Goal: Information Seeking & Learning: Learn about a topic

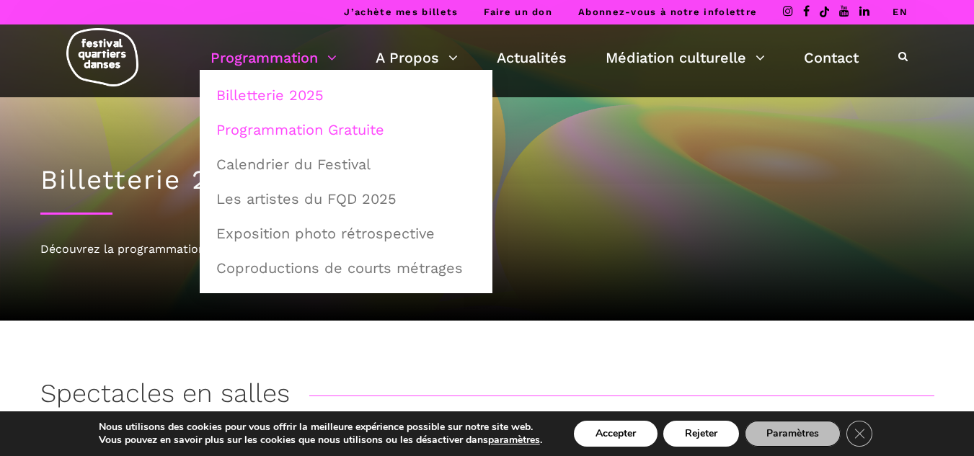
click at [305, 127] on link "Programmation Gratuite" at bounding box center [346, 129] width 277 height 33
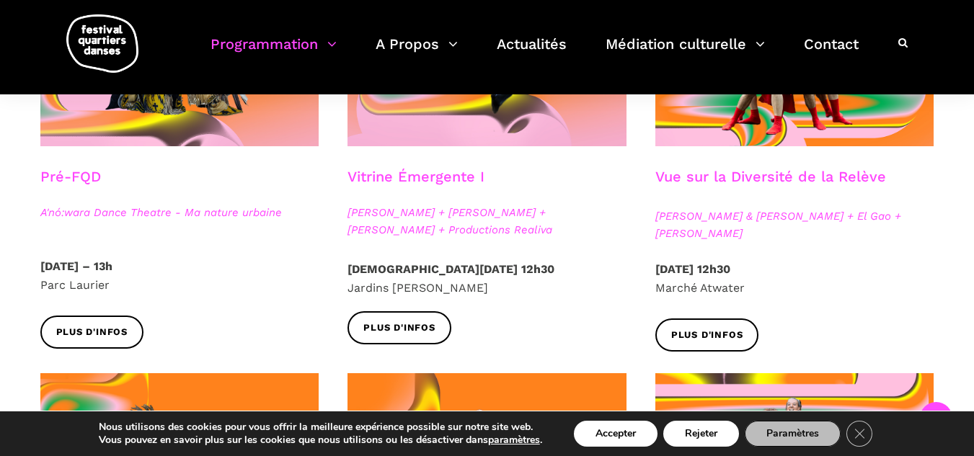
scroll to position [495, 0]
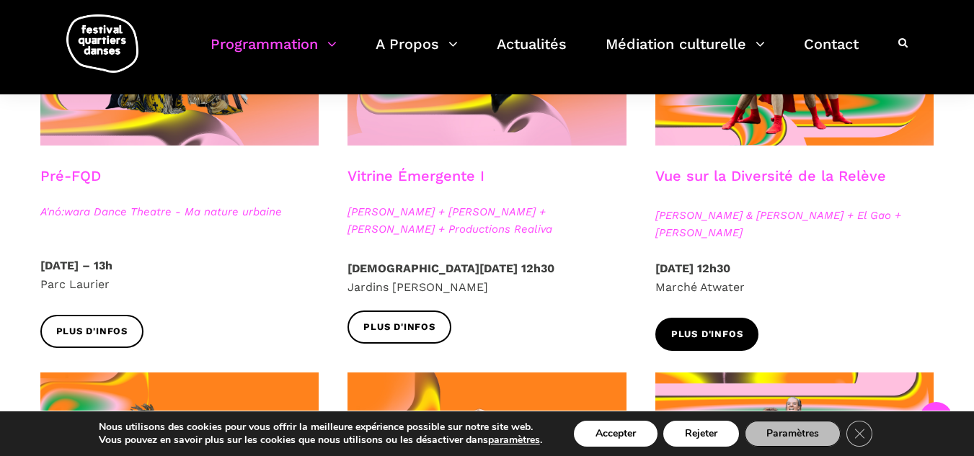
drag, startPoint x: 727, startPoint y: 328, endPoint x: 697, endPoint y: 330, distance: 29.6
click at [697, 330] on span "Plus d'infos" at bounding box center [707, 334] width 72 height 15
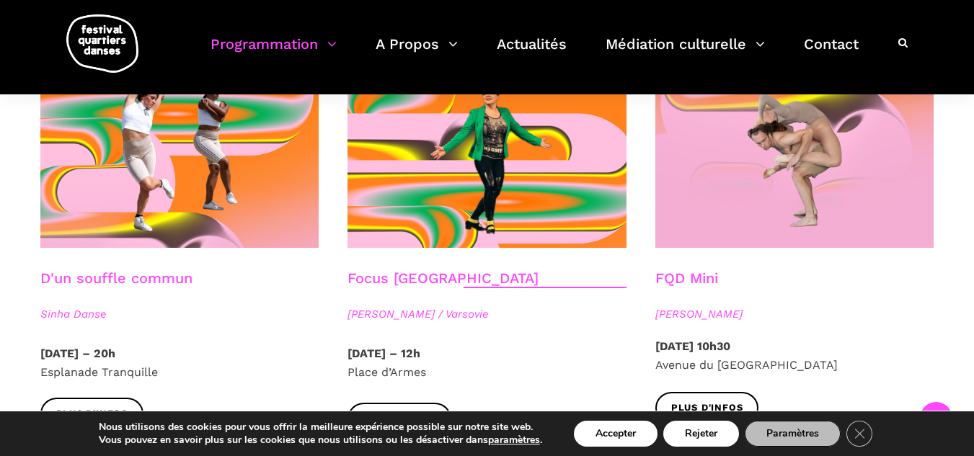
scroll to position [1648, 0]
click at [114, 407] on span "Plus d'infos" at bounding box center [92, 414] width 72 height 15
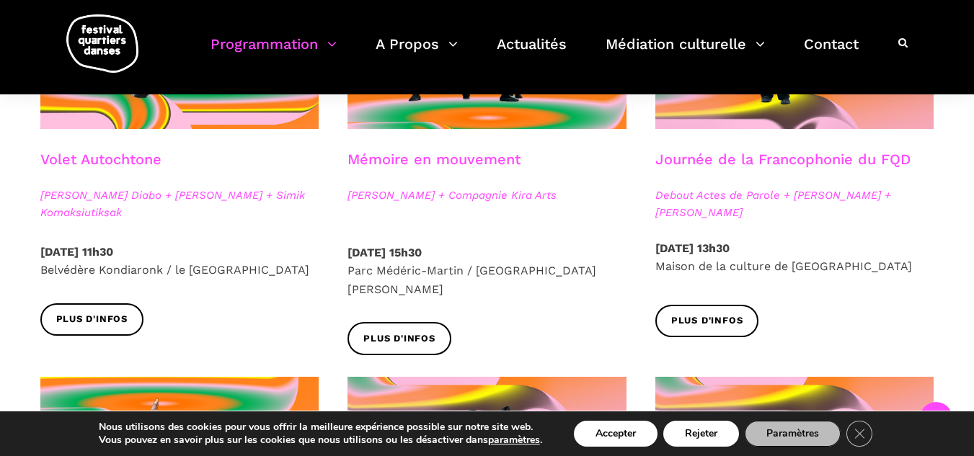
scroll to position [925, 0]
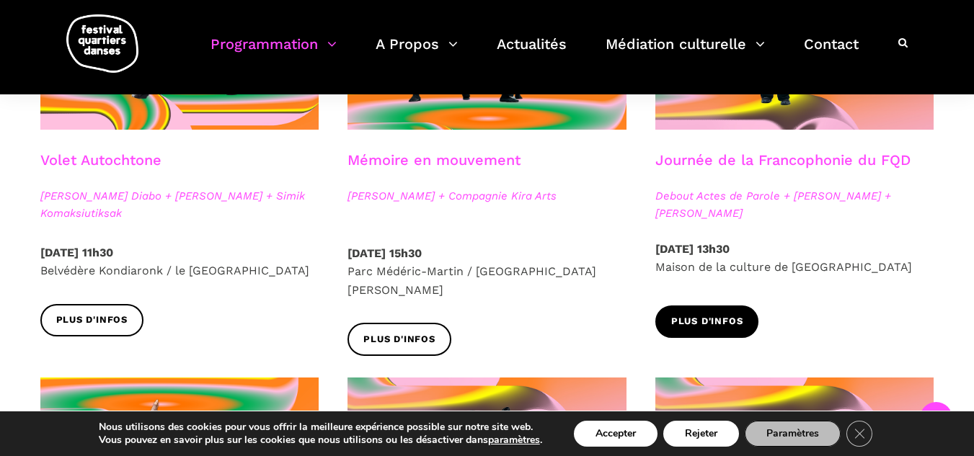
click at [709, 316] on span "Plus d'infos" at bounding box center [707, 321] width 72 height 15
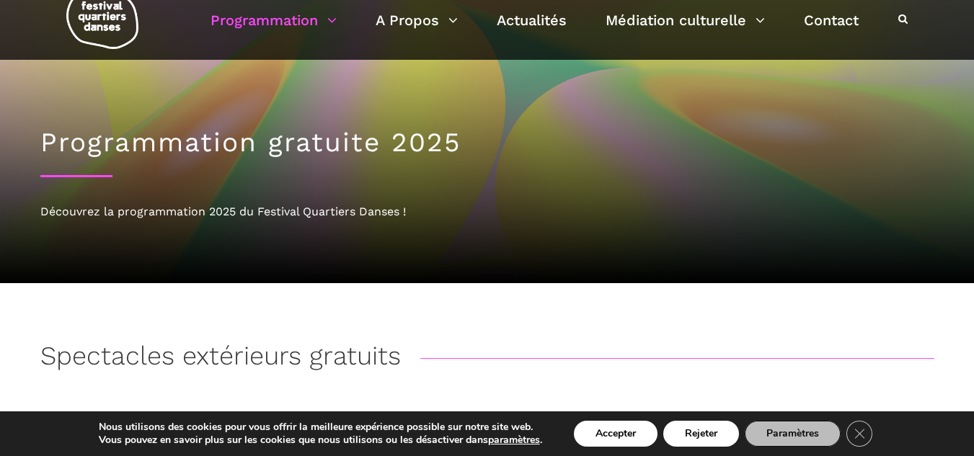
scroll to position [0, 0]
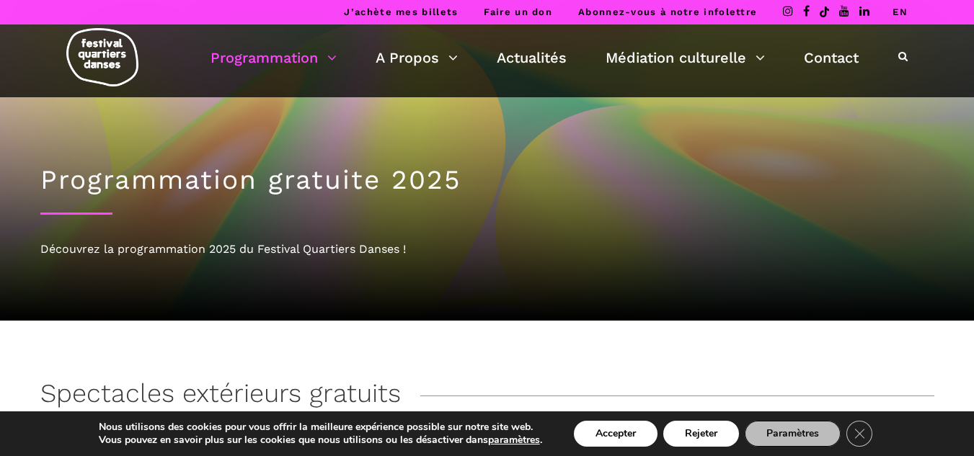
click at [109, 55] on img at bounding box center [102, 57] width 72 height 58
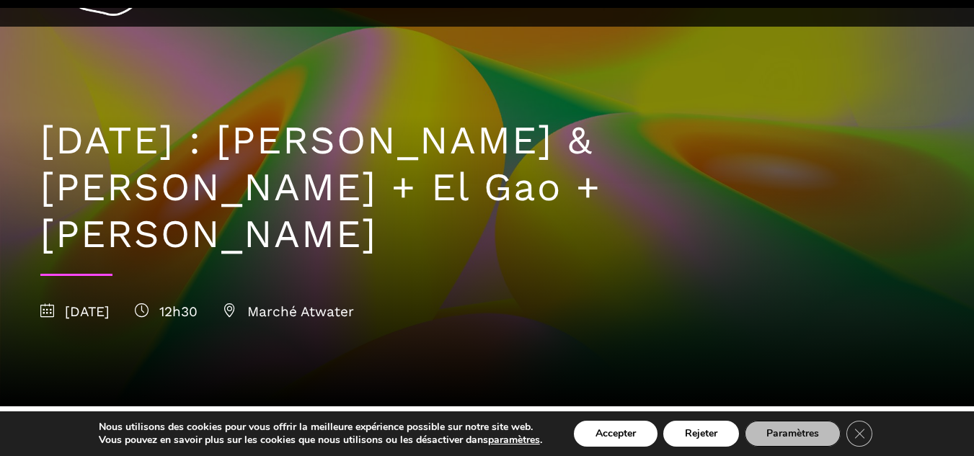
scroll to position [70, 0]
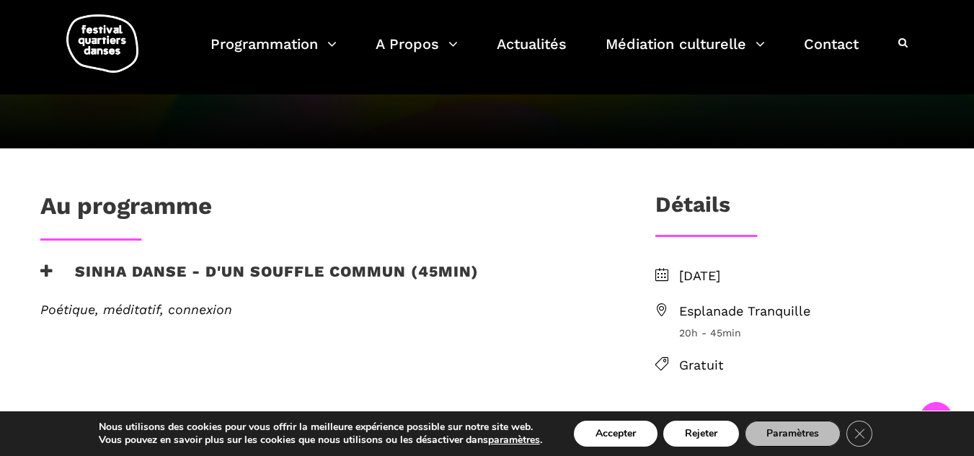
scroll to position [236, 0]
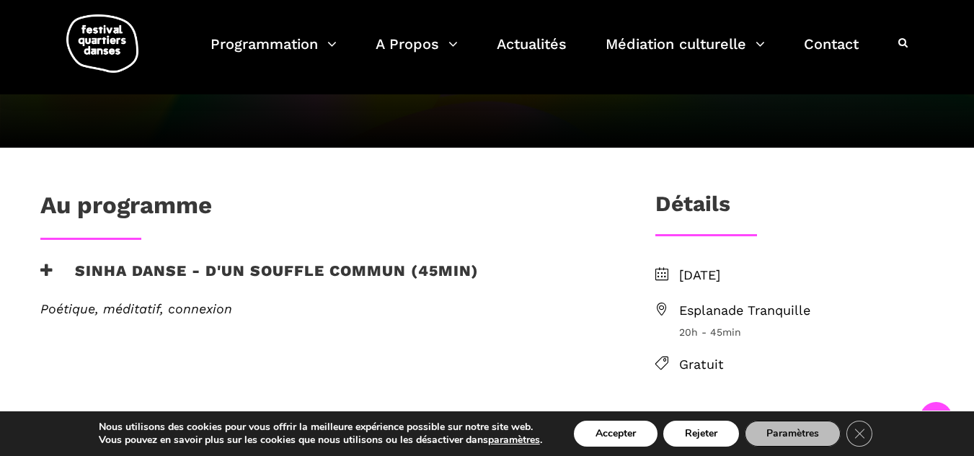
click at [314, 265] on h3 "Sinha Danse - D'un souffle commun (45min)" at bounding box center [259, 280] width 438 height 36
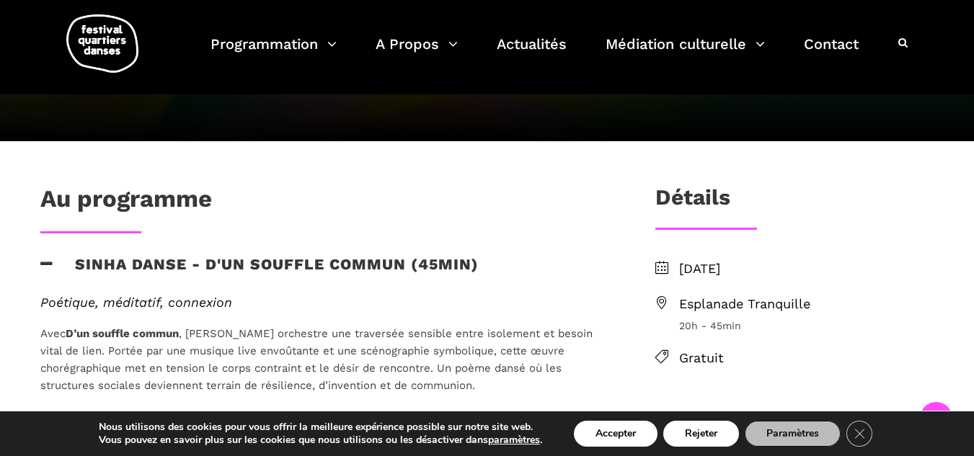
scroll to position [242, 0]
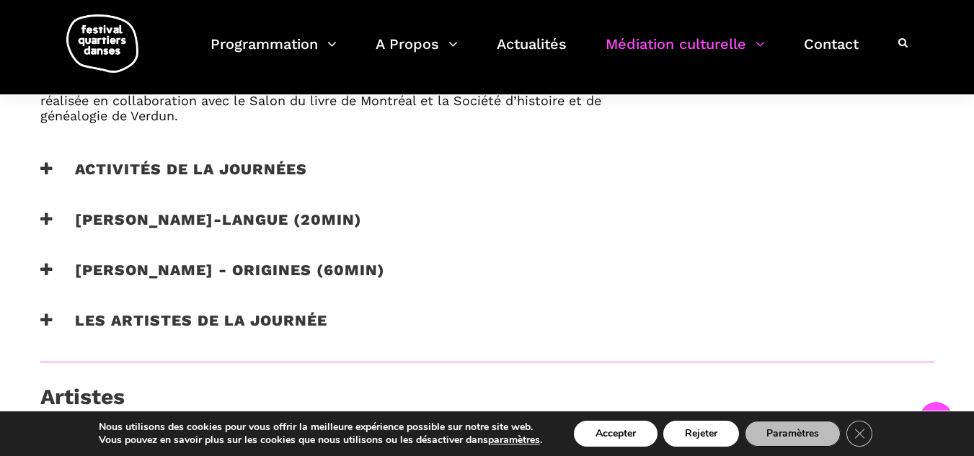
scroll to position [1020, 0]
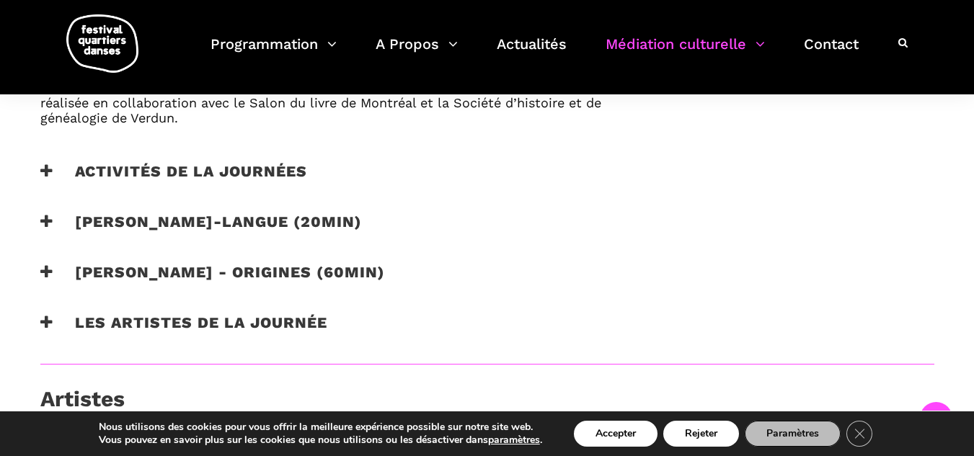
click at [273, 224] on h3 "Catherine Lalonde - Vire-langue (20min)" at bounding box center [201, 231] width 322 height 36
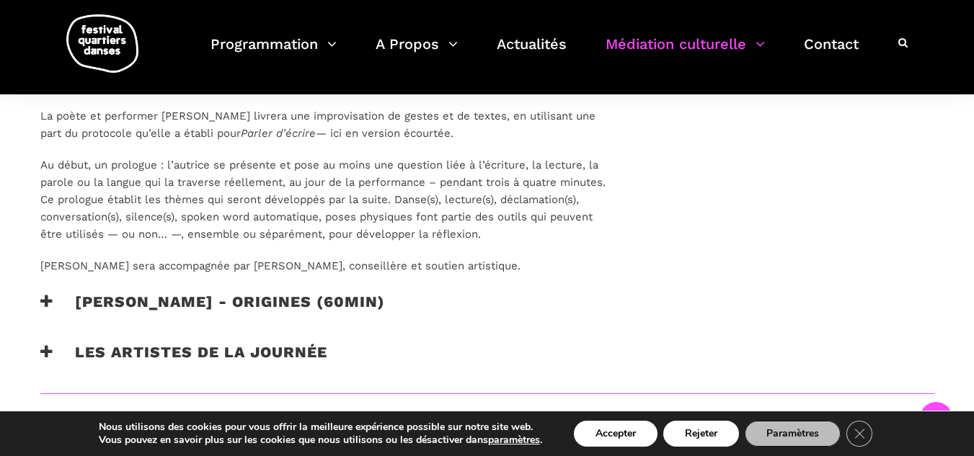
scroll to position [1166, 0]
click at [253, 305] on h3 "Taafé Fanga - origines (60min)" at bounding box center [212, 310] width 345 height 36
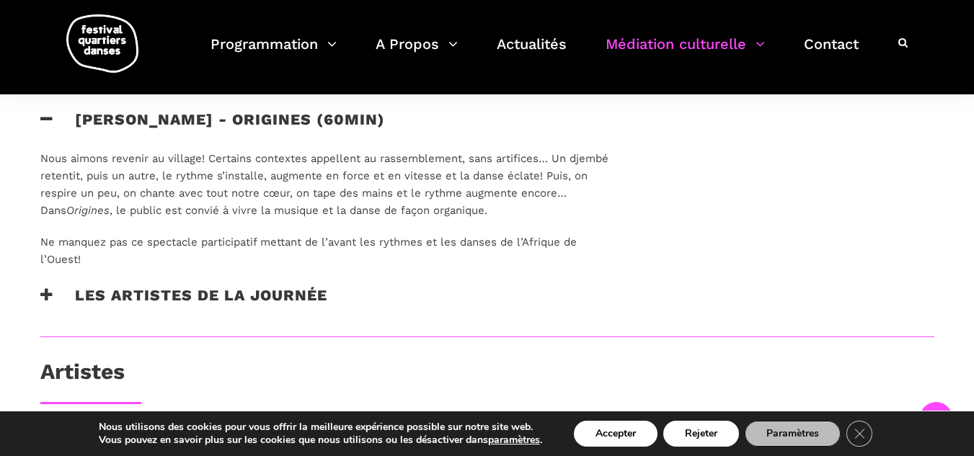
scroll to position [1348, 0]
click at [268, 296] on h3 "Les artistes de la journée" at bounding box center [183, 304] width 287 height 36
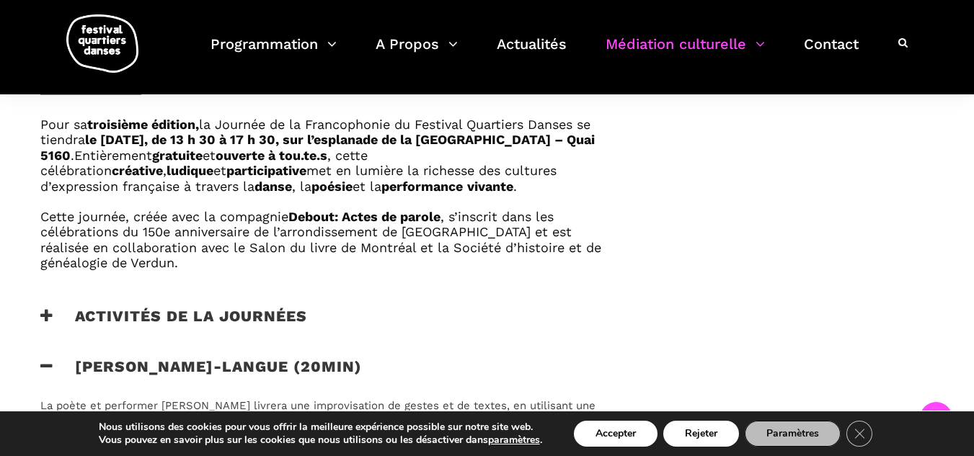
scroll to position [871, 0]
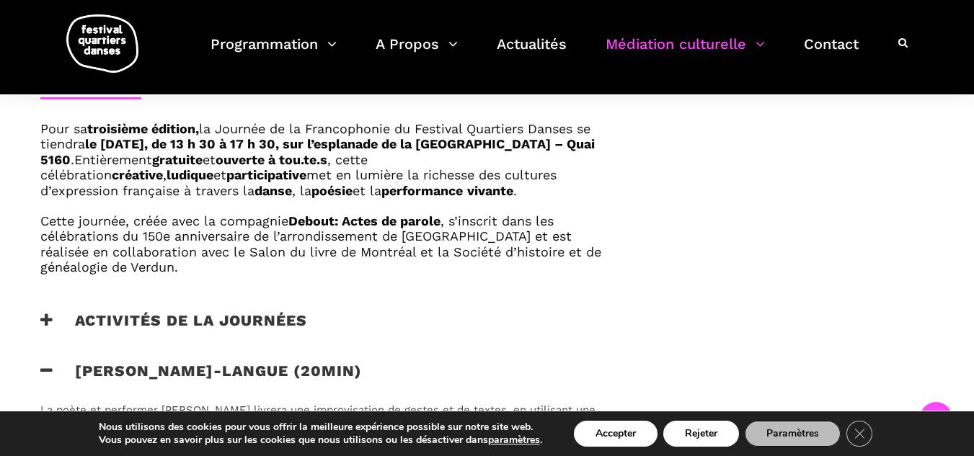
click at [255, 323] on h3 "Activités de la journées" at bounding box center [173, 330] width 267 height 36
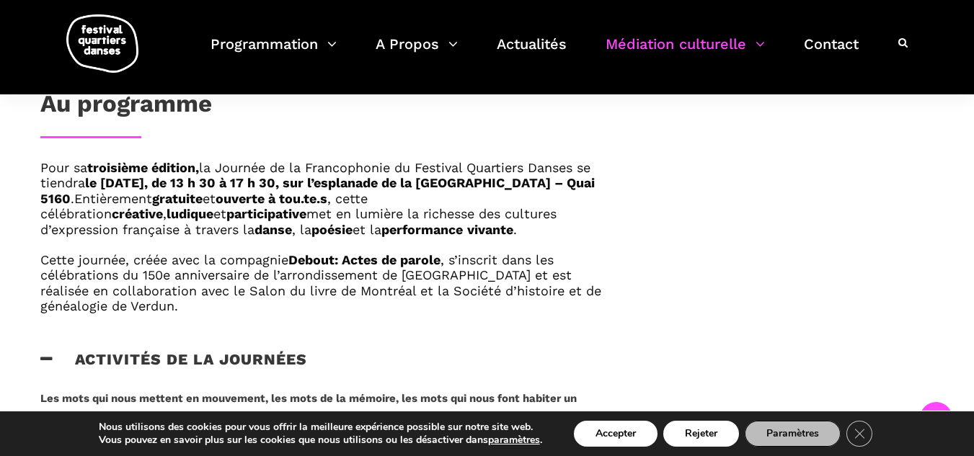
scroll to position [831, 0]
drag, startPoint x: 445, startPoint y: 179, endPoint x: 269, endPoint y: 201, distance: 177.4
click at [269, 201] on span "Pour sa troisième édition, la Journée de la Francophonie du Festival Quartiers …" at bounding box center [317, 184] width 555 height 46
copy strong "l’esplanade de la Maison de la culture de Verdun – Quai 5160"
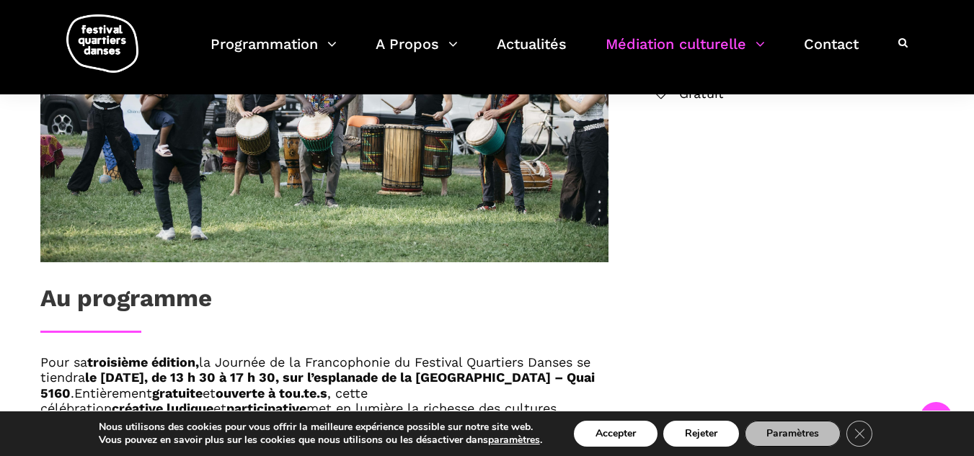
scroll to position [643, 0]
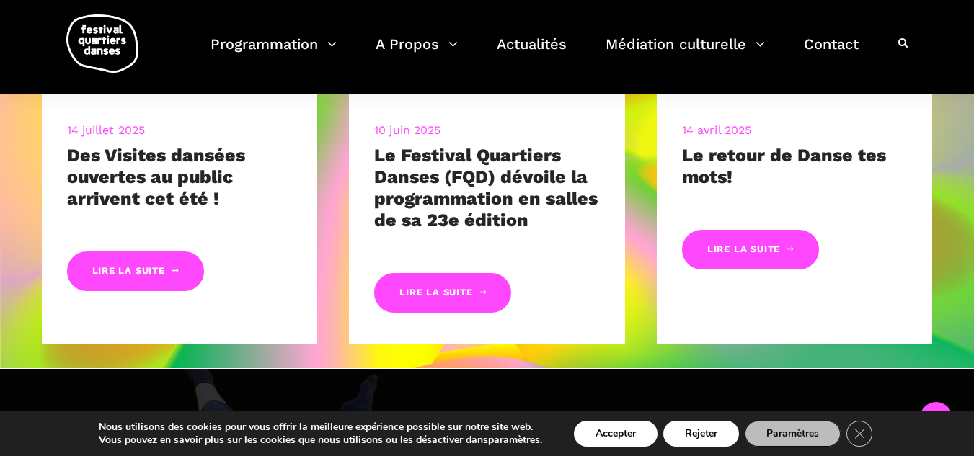
scroll to position [753, 0]
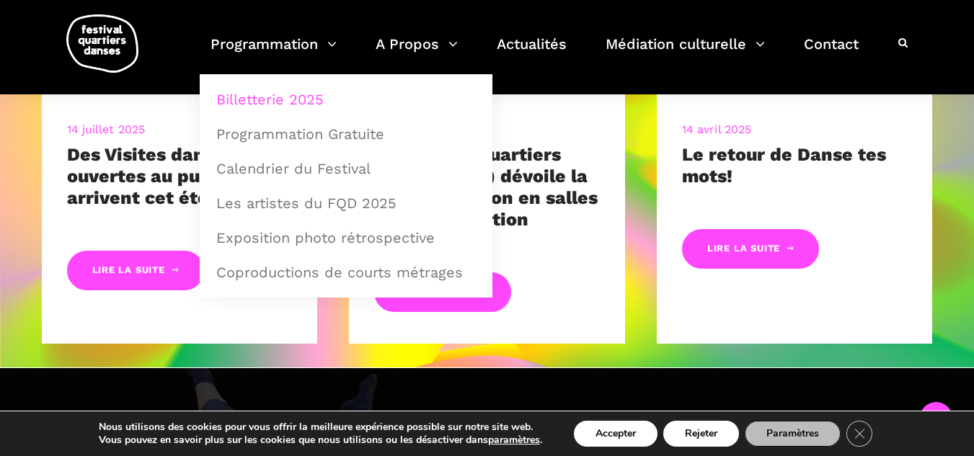
click at [278, 92] on link "Billetterie 2025" at bounding box center [346, 99] width 277 height 33
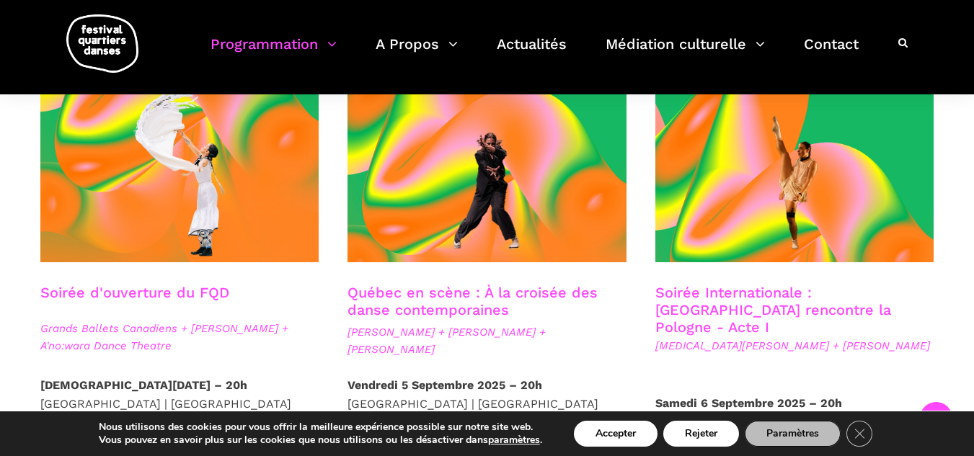
scroll to position [437, 0]
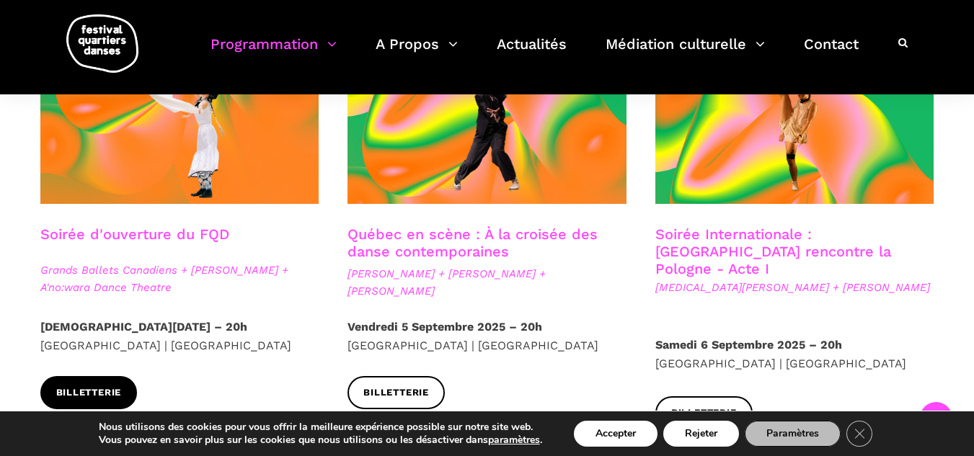
click at [100, 382] on link "Billetterie" at bounding box center [88, 392] width 97 height 32
click at [297, 235] on div "Soirée d'ouverture du FQD" at bounding box center [179, 244] width 279 height 36
click at [419, 233] on link "Québec en scène : À la croisée des danse contemporaines" at bounding box center [473, 243] width 250 height 35
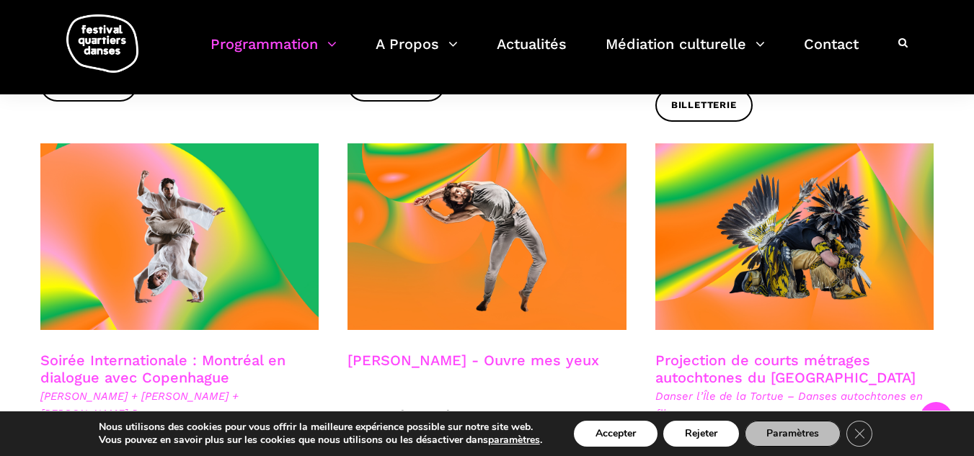
scroll to position [746, 0]
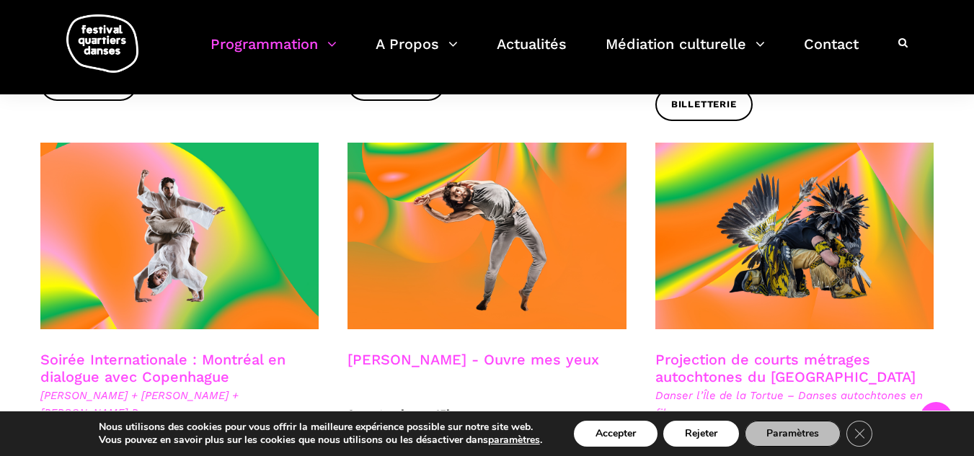
click at [224, 351] on link "Soirée Internationale : Montréal en dialogue avec Copenhague" at bounding box center [162, 368] width 245 height 35
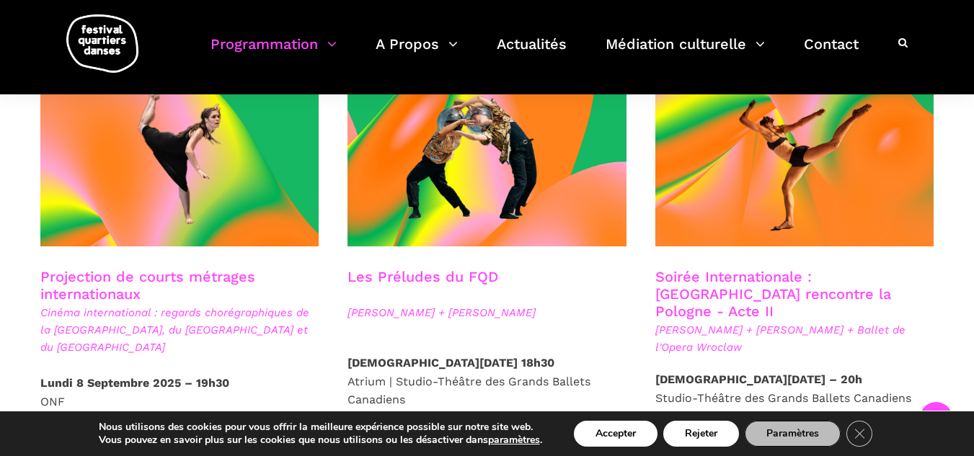
scroll to position [1247, 0]
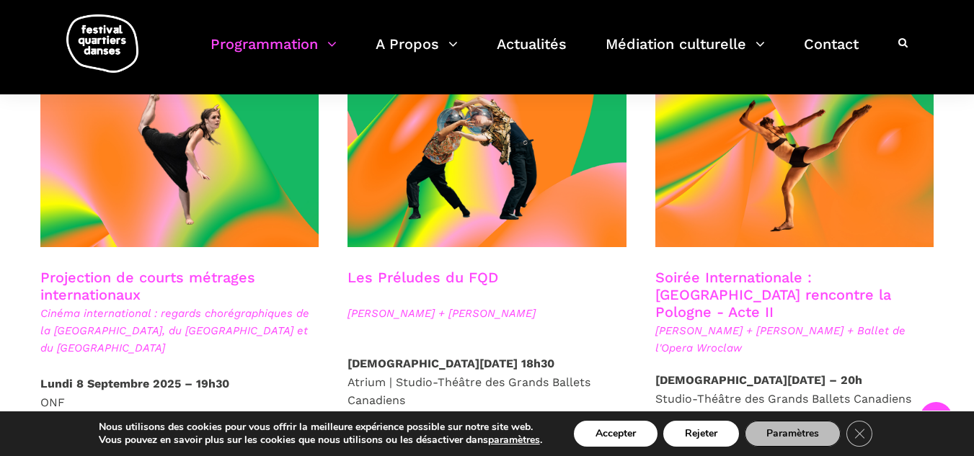
click at [443, 269] on link "Les Préludes du FQD" at bounding box center [423, 277] width 151 height 17
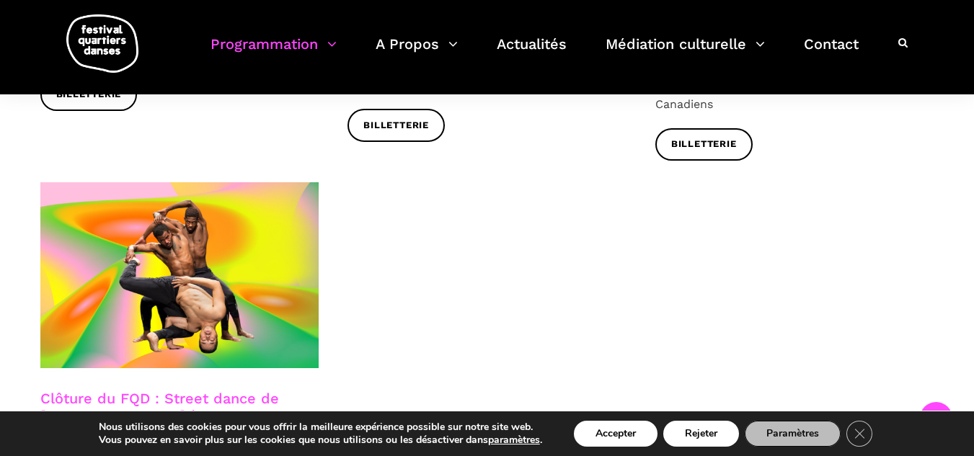
scroll to position [2449, 0]
click at [206, 389] on link "Clôture du FQD : Street dance de Copenhague à Montréal" at bounding box center [159, 415] width 239 height 52
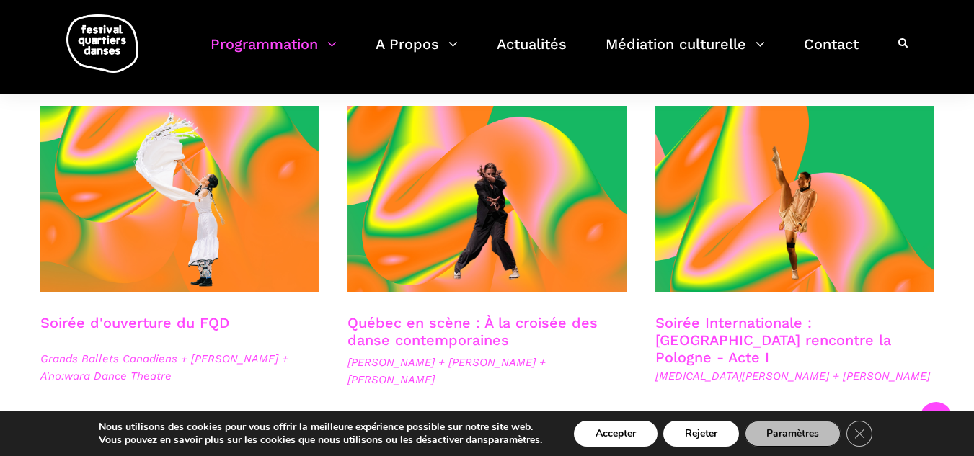
scroll to position [350, 0]
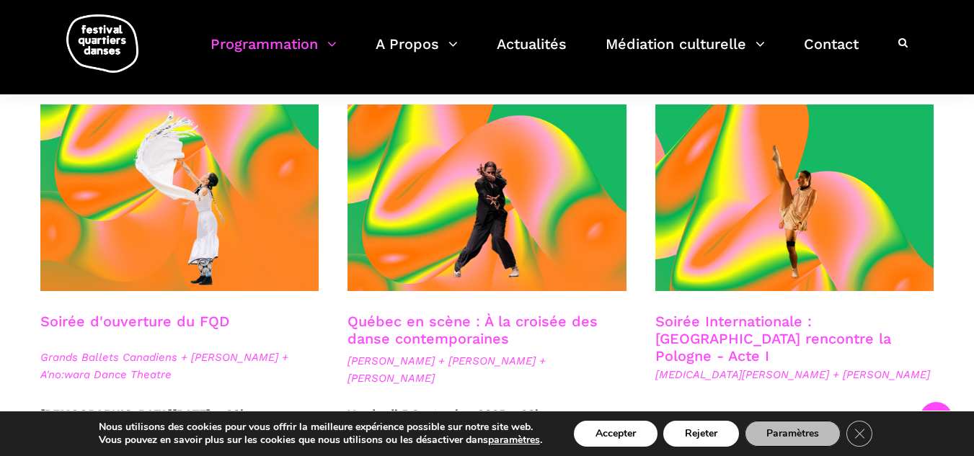
click at [198, 325] on link "Soirée d'ouverture du FQD" at bounding box center [134, 321] width 189 height 17
click at [518, 318] on link "Québec en scène : À la croisée des danse contemporaines" at bounding box center [473, 330] width 250 height 35
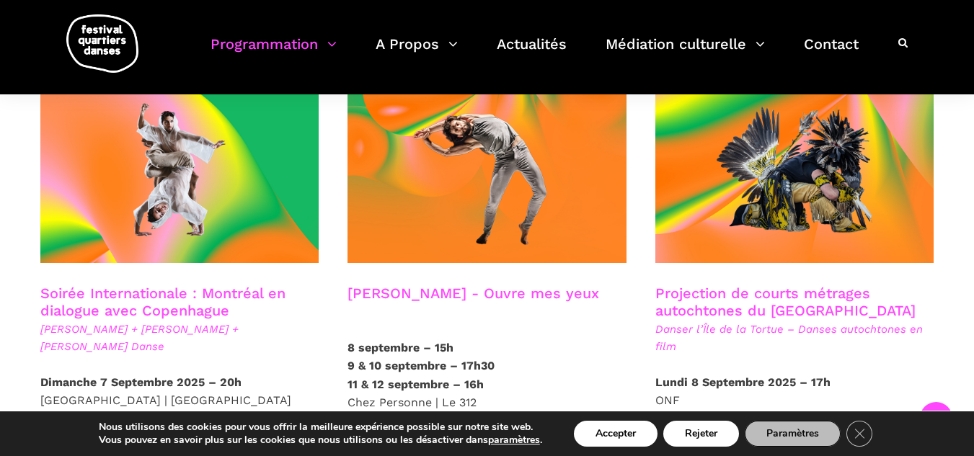
scroll to position [813, 0]
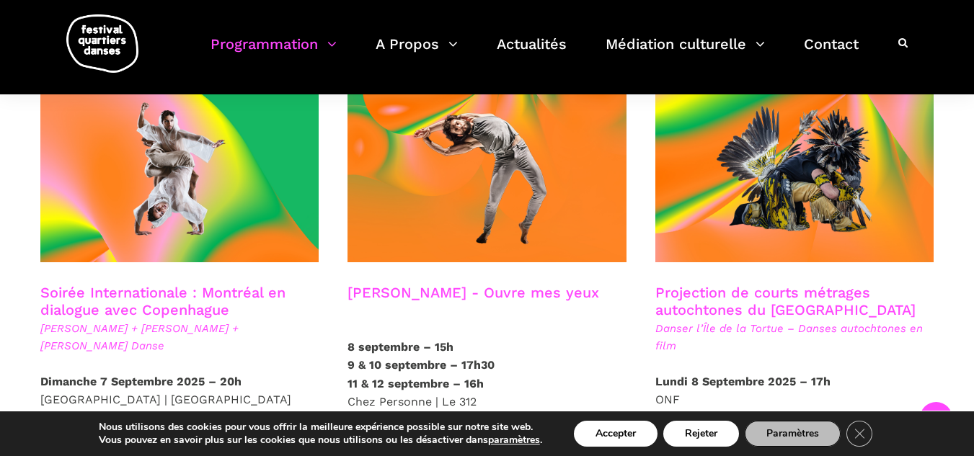
click at [196, 320] on span "Charles-Alexis Desgagnés + Lene Boel + Skeels Danse" at bounding box center [179, 337] width 279 height 35
click at [226, 284] on link "Soirée Internationale : Montréal en dialogue avec Copenhague" at bounding box center [162, 301] width 245 height 35
click at [204, 293] on link "Soirée Internationale : Montréal en dialogue avec Copenhague" at bounding box center [162, 301] width 245 height 35
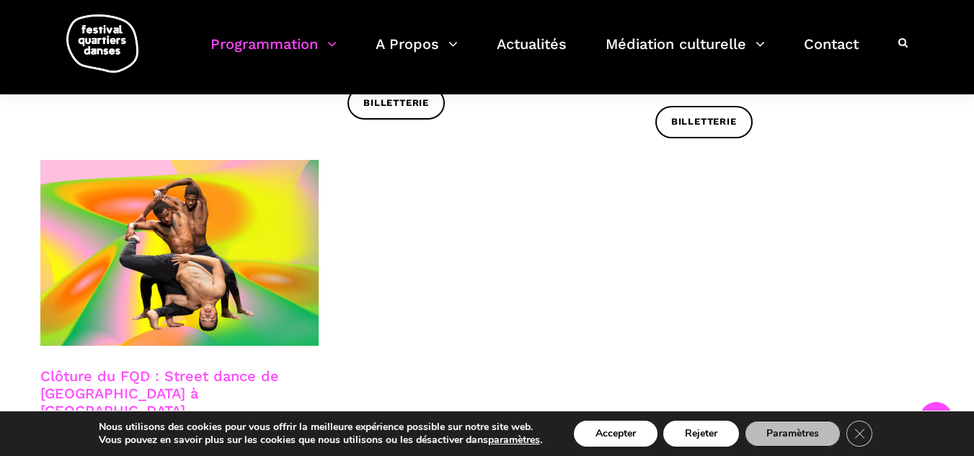
scroll to position [2473, 0]
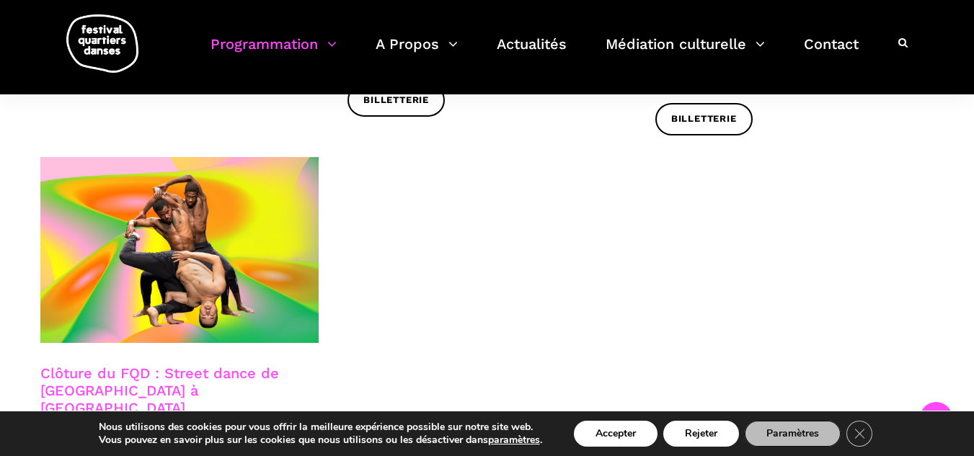
click at [164, 365] on link "Clôture du FQD : Street dance de Copenhague à Montréal" at bounding box center [159, 391] width 239 height 52
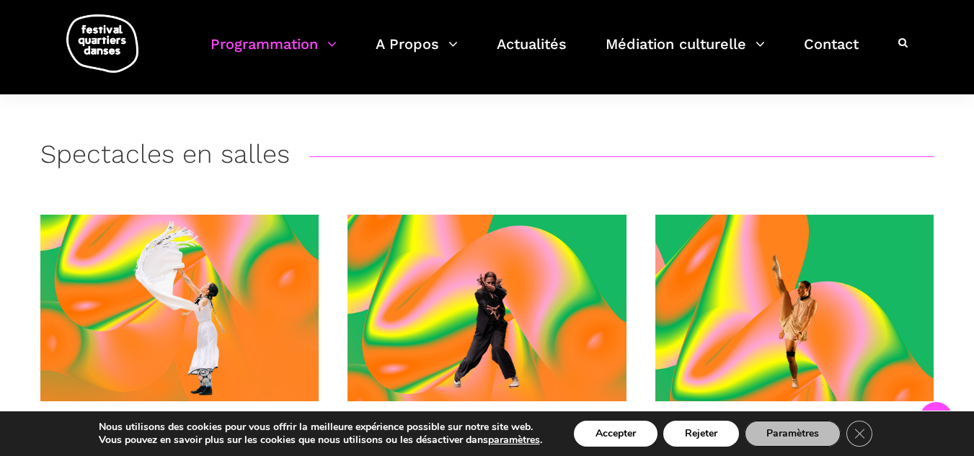
scroll to position [0, 0]
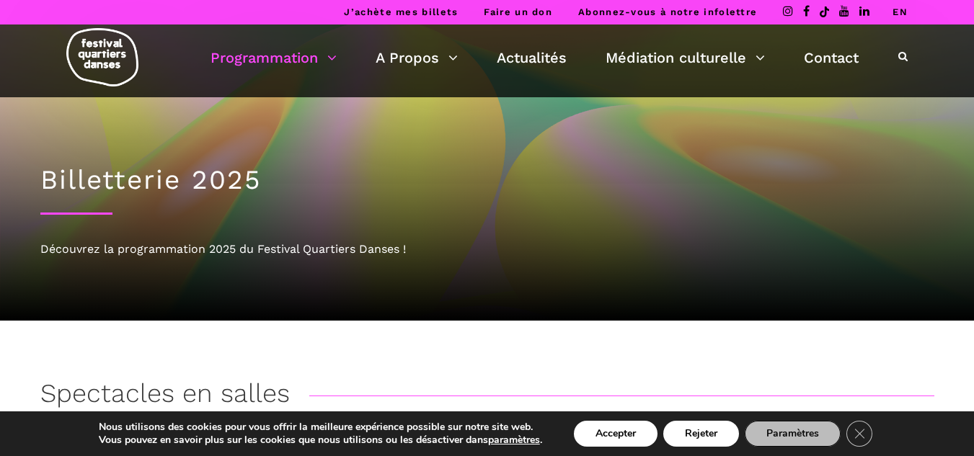
click at [222, 169] on h1 "Billetterie 2025" at bounding box center [487, 180] width 894 height 32
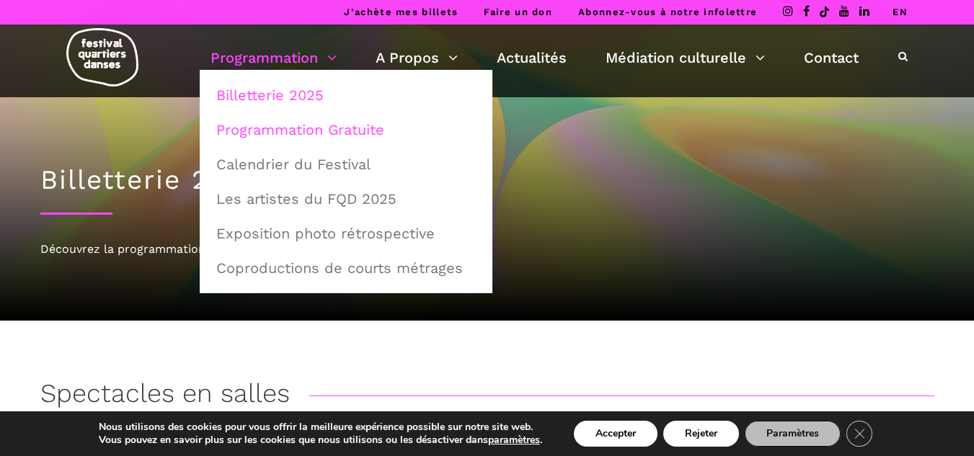
click at [249, 135] on link "Programmation Gratuite" at bounding box center [346, 129] width 277 height 33
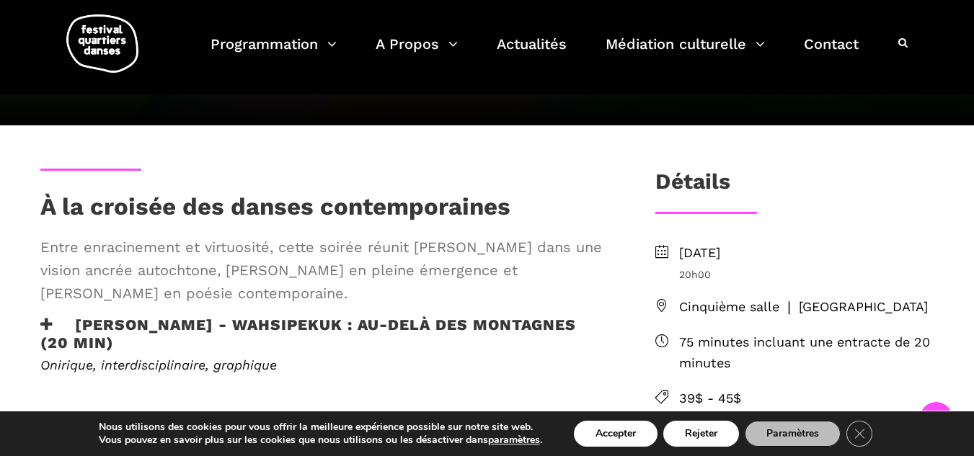
scroll to position [304, 0]
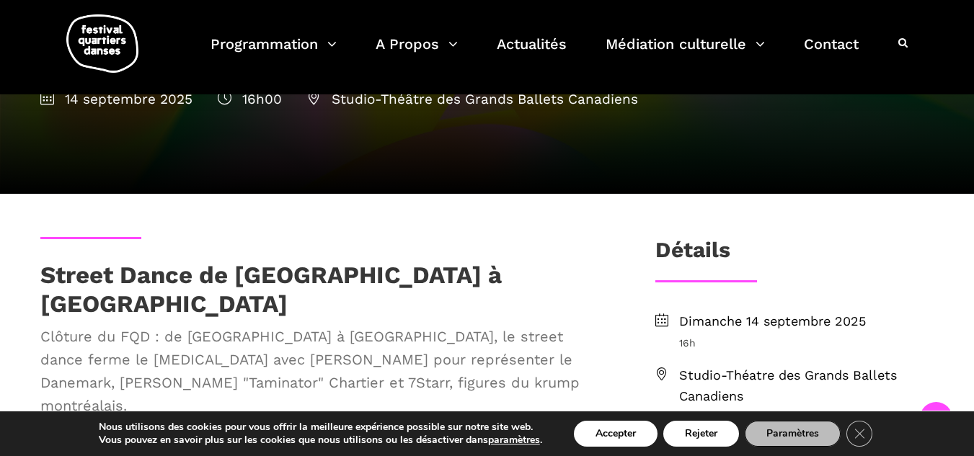
scroll to position [185, 0]
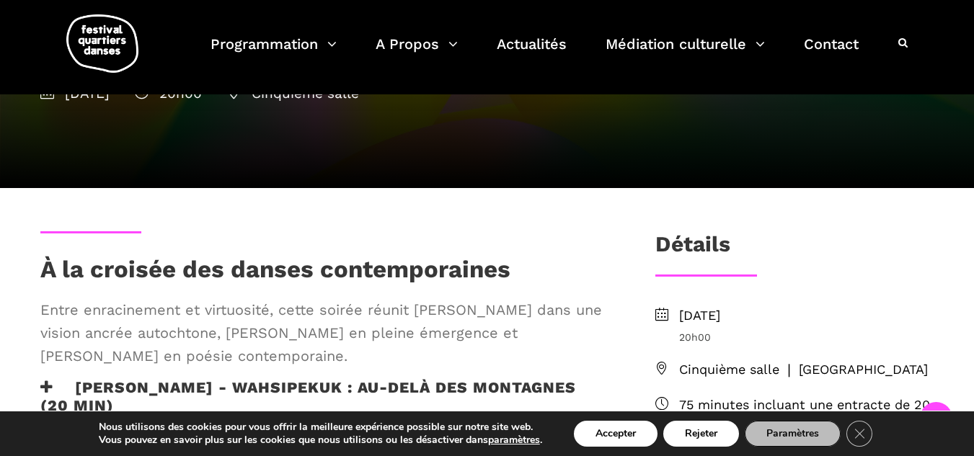
scroll to position [243, 0]
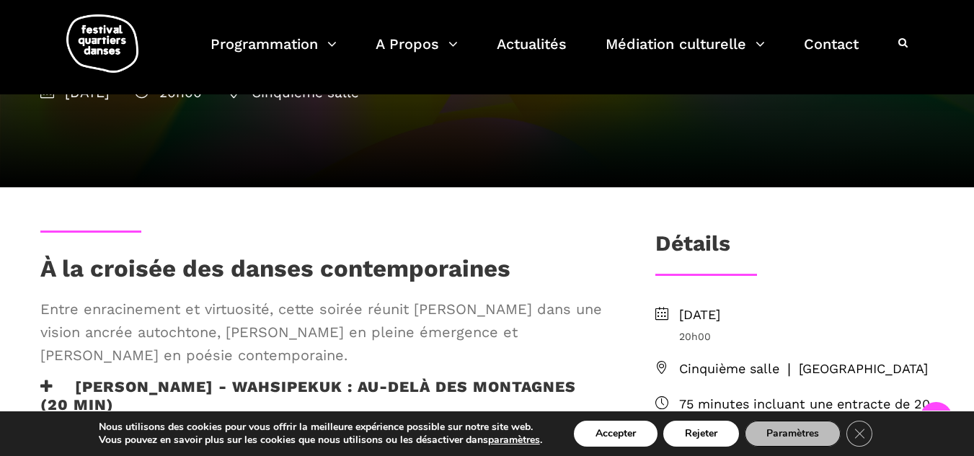
click at [361, 362] on span "Entre enracinement et virtuosité, cette soirée réunit Ivanie Aubin Malo dans un…" at bounding box center [324, 332] width 568 height 69
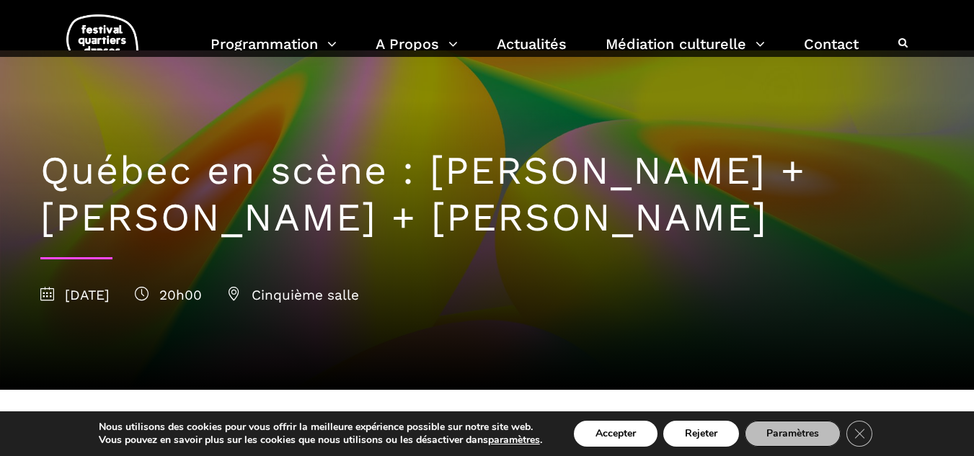
scroll to position [0, 0]
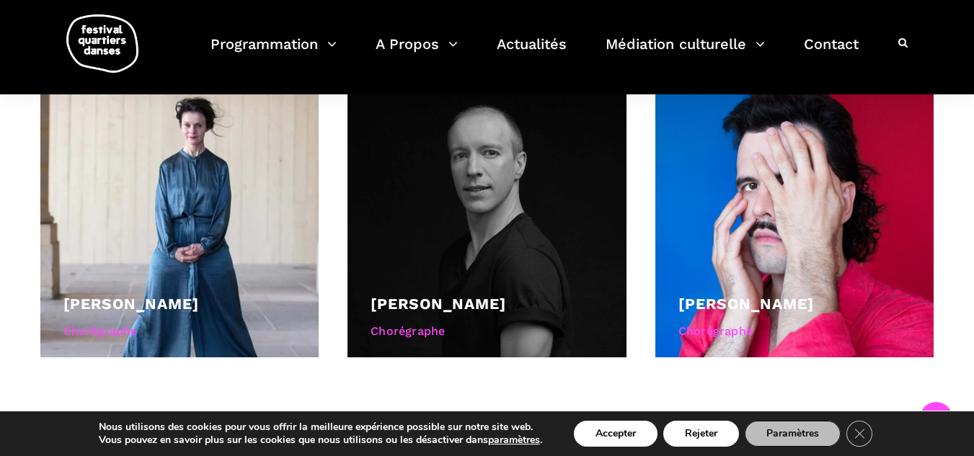
scroll to position [1026, 0]
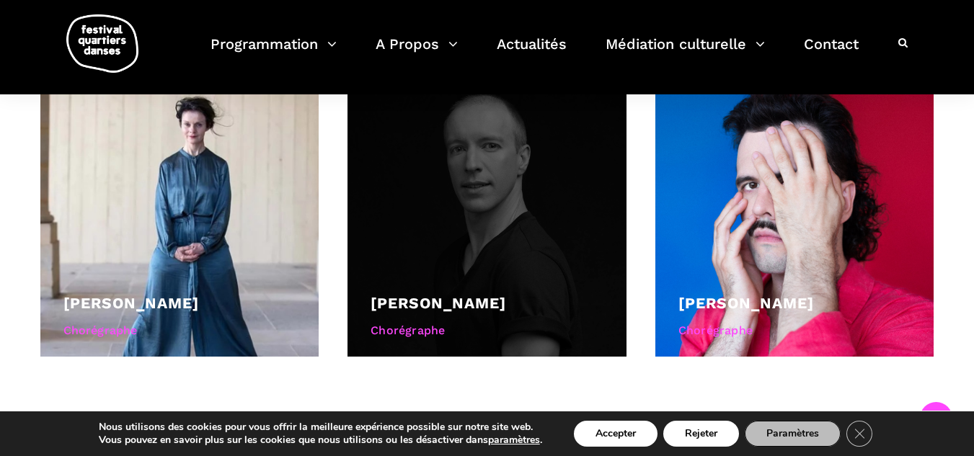
click at [438, 294] on link "[PERSON_NAME]" at bounding box center [439, 303] width 136 height 18
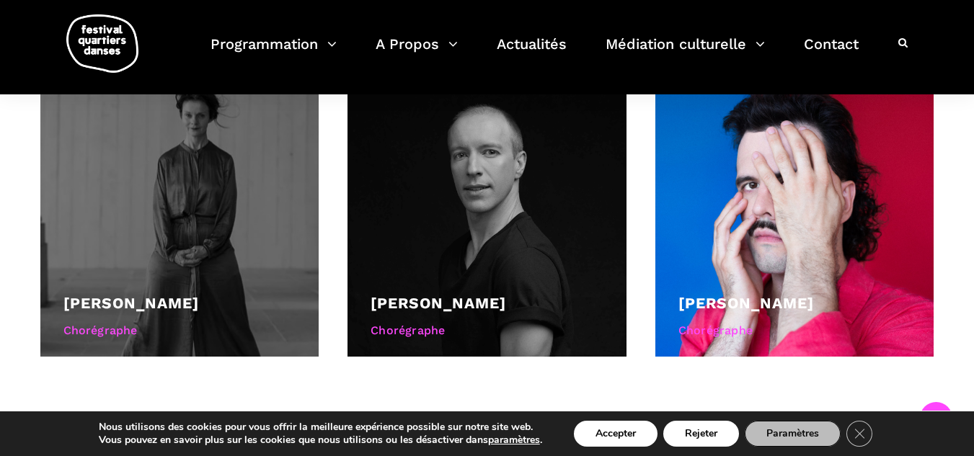
click at [137, 294] on link "[PERSON_NAME]" at bounding box center [131, 303] width 136 height 18
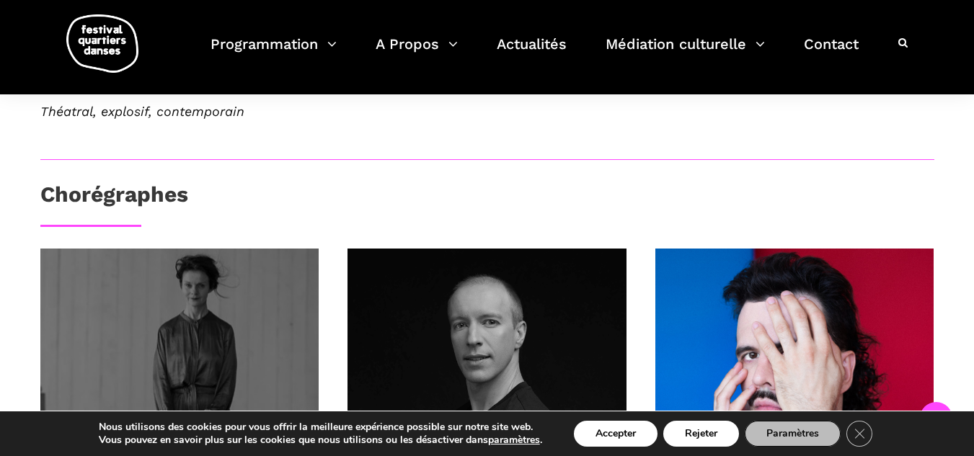
scroll to position [851, 0]
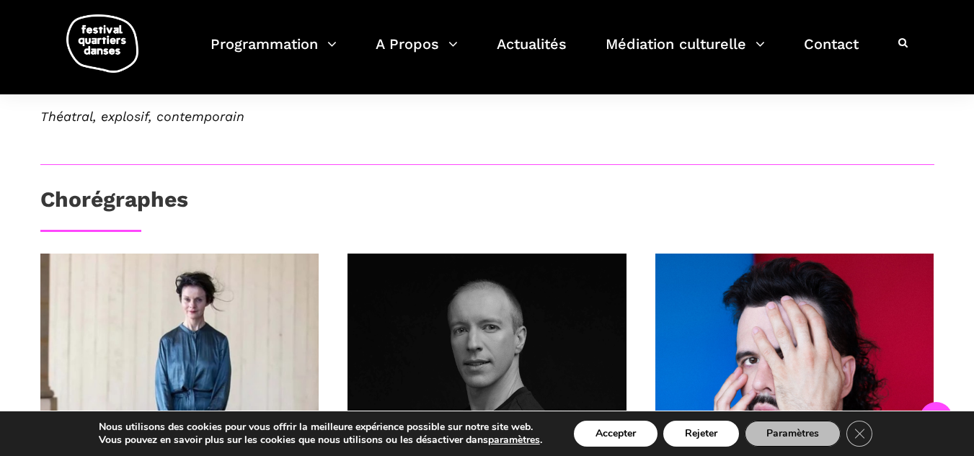
drag, startPoint x: 125, startPoint y: 237, endPoint x: 286, endPoint y: 164, distance: 176.5
click at [286, 187] on div "Chorégraphes" at bounding box center [487, 205] width 894 height 36
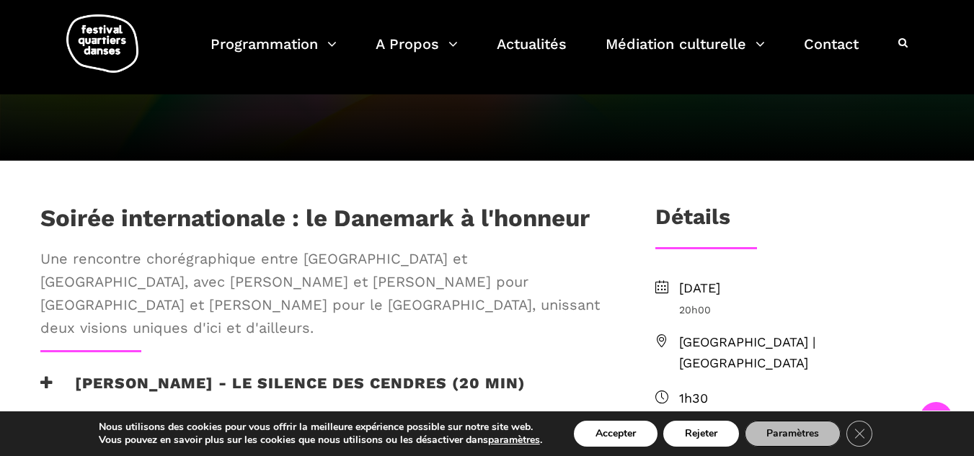
scroll to position [316, 0]
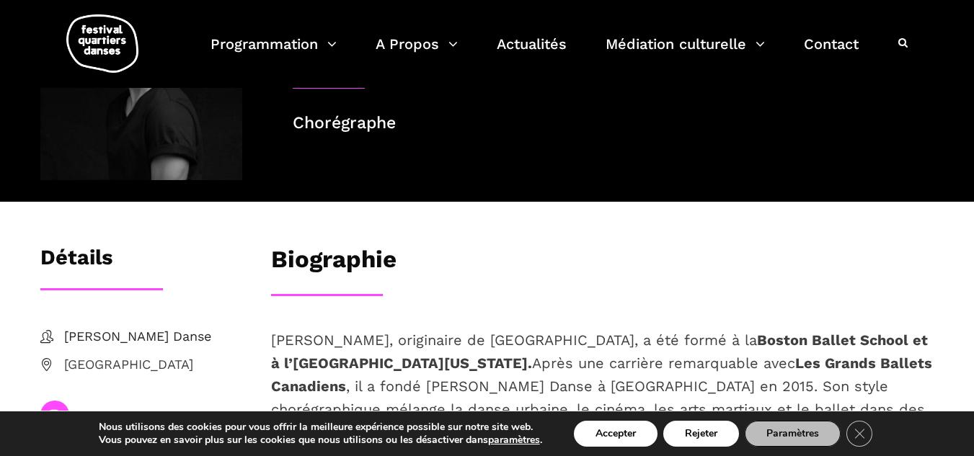
scroll to position [71, 0]
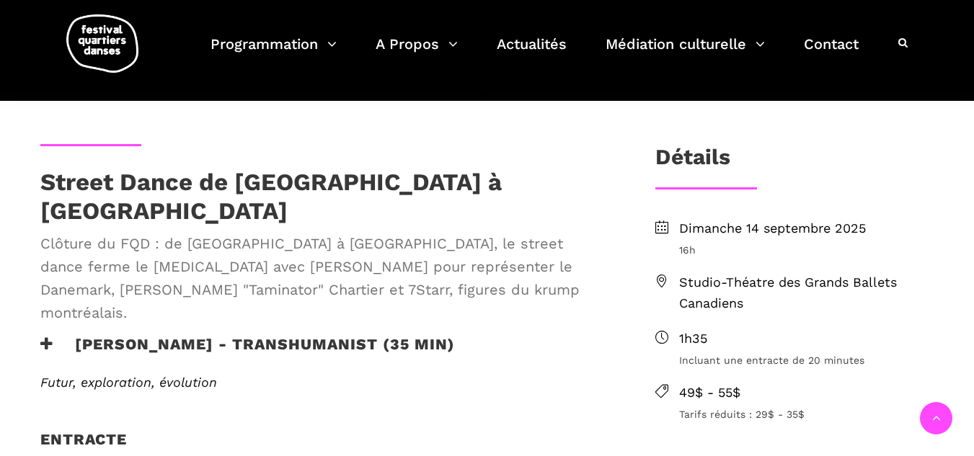
scroll to position [330, 0]
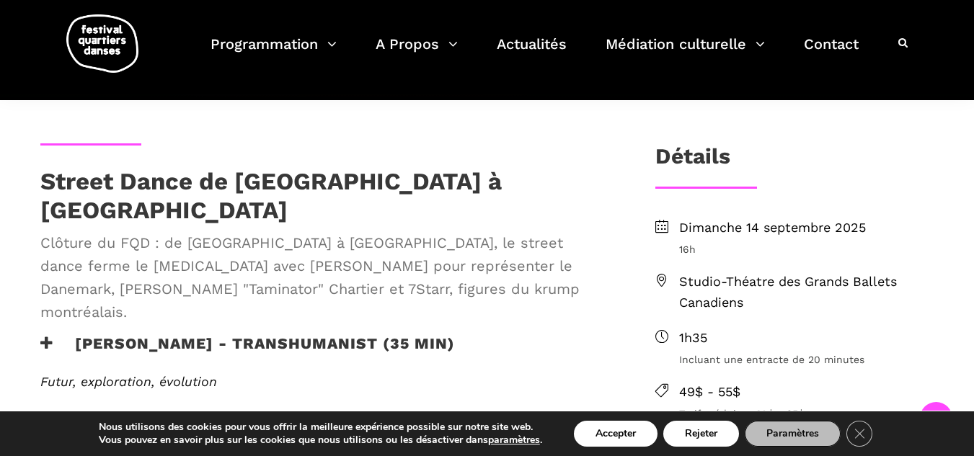
click at [211, 335] on h3 "Lene Boel - TRANSHUMANIST (35 min)" at bounding box center [247, 353] width 415 height 36
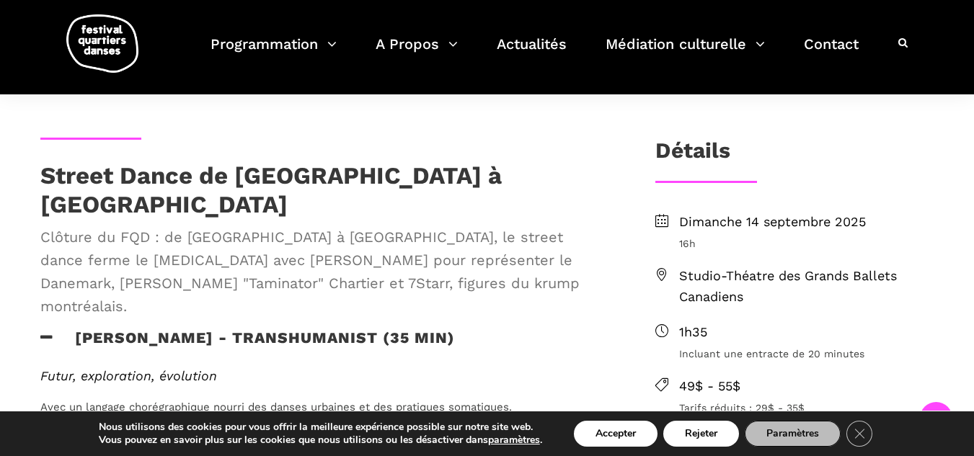
scroll to position [335, 0]
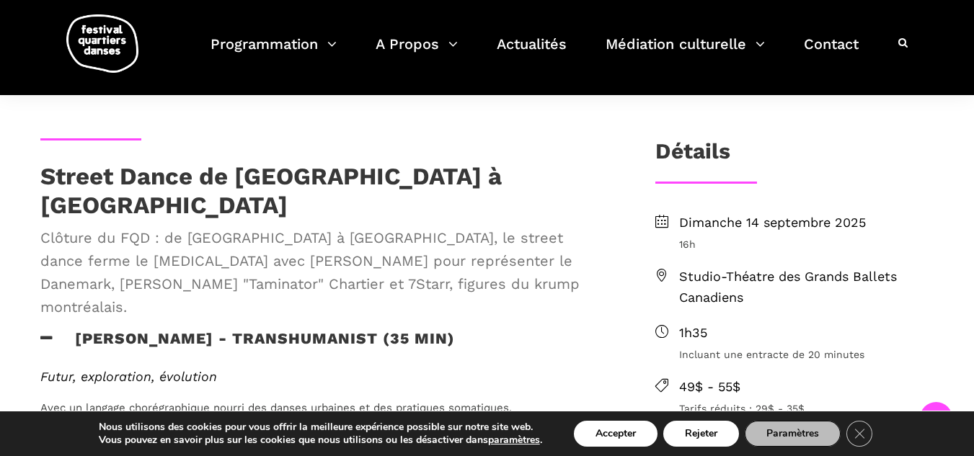
click at [317, 285] on div "Street Dance de Copenhague à Montréal Clôture du FQD : de Copenhague à Montréal…" at bounding box center [324, 245] width 597 height 167
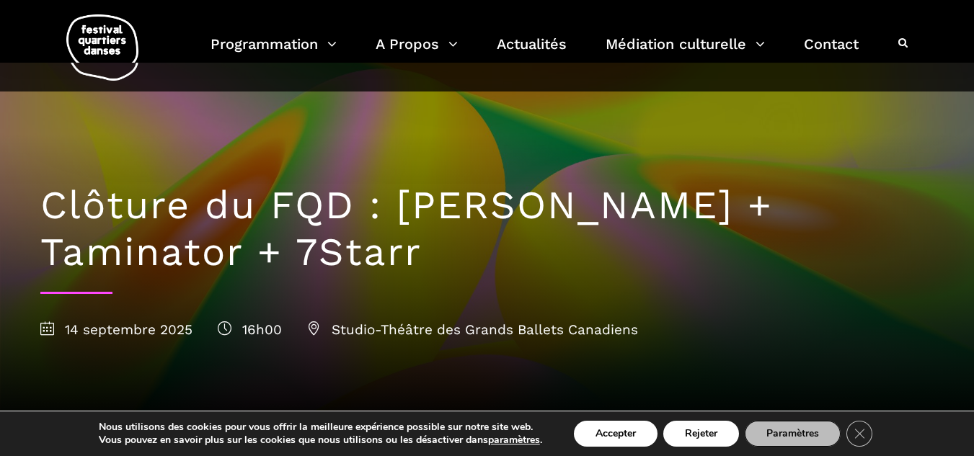
scroll to position [0, 0]
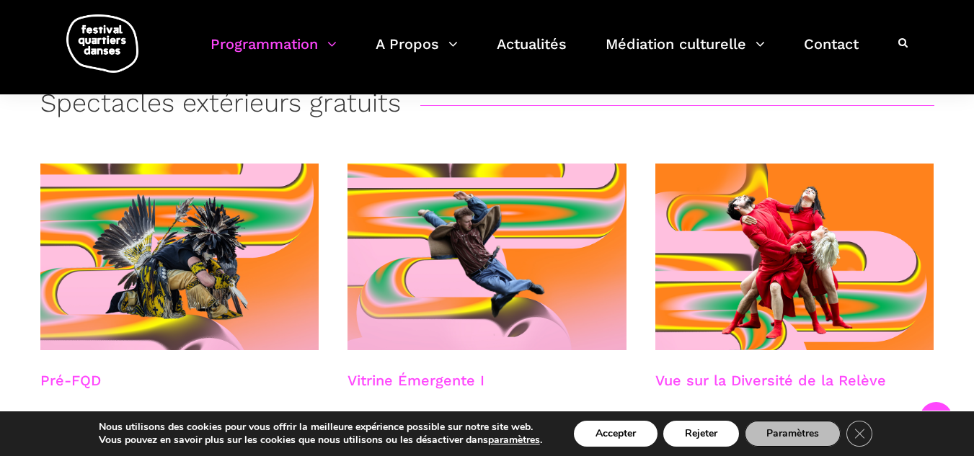
scroll to position [291, 0]
